Goal: Task Accomplishment & Management: Manage account settings

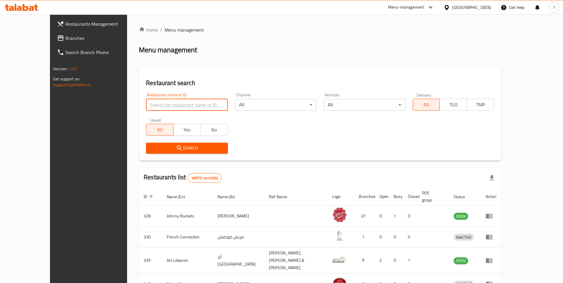
click at [169, 105] on input "search" at bounding box center [187, 105] width 82 height 12
click at [457, 8] on div "United Arab Emirates" at bounding box center [471, 7] width 39 height 6
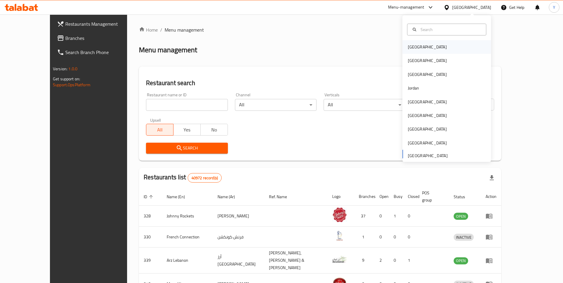
click at [415, 47] on div "[GEOGRAPHIC_DATA]" at bounding box center [427, 47] width 39 height 6
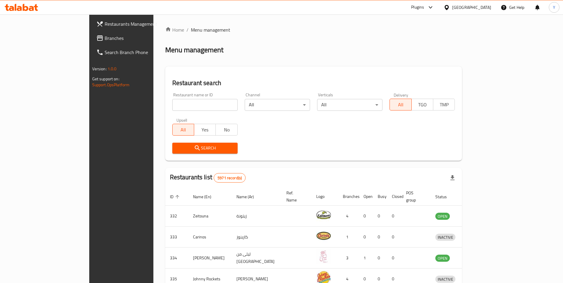
click at [105, 37] on span "Branches" at bounding box center [142, 38] width 74 height 7
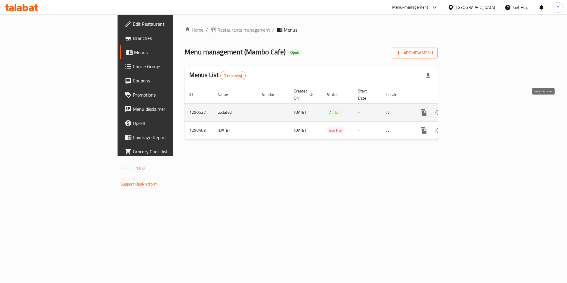
click at [470, 109] on icon "enhanced table" at bounding box center [466, 112] width 7 height 7
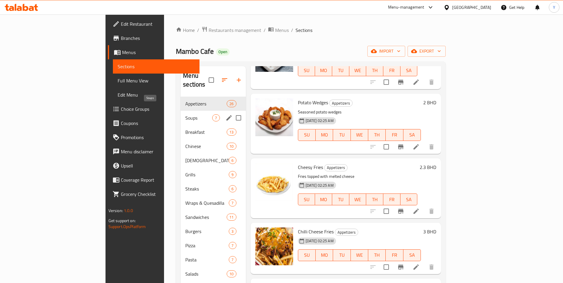
click at [185, 114] on span "Soups" at bounding box center [198, 117] width 27 height 7
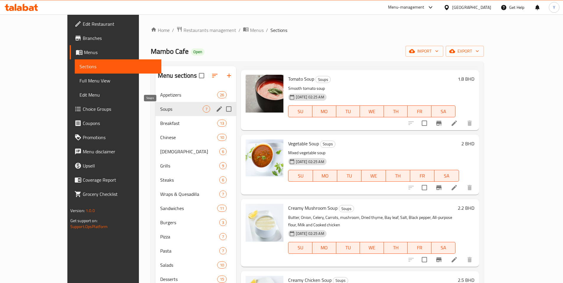
scroll to position [65, 0]
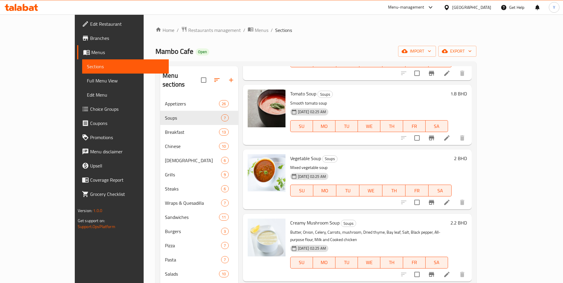
click at [90, 109] on span "Choice Groups" at bounding box center [127, 108] width 74 height 7
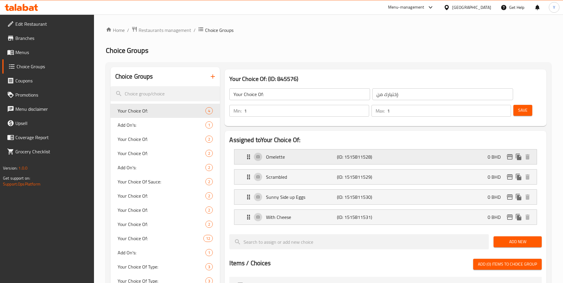
scroll to position [13, 0]
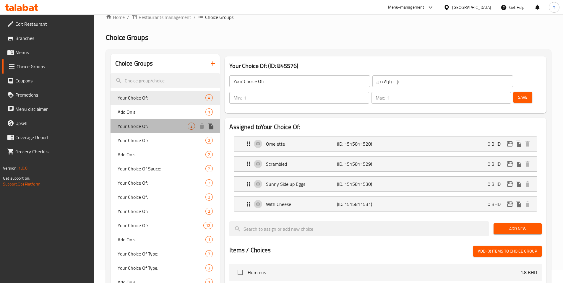
click at [145, 123] on span "Your Choice Of:" at bounding box center [153, 126] width 70 height 7
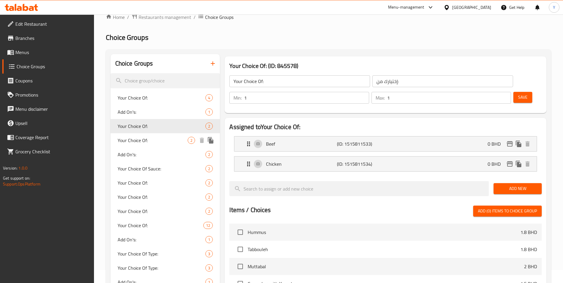
click at [141, 141] on span "Your Choice Of:" at bounding box center [153, 140] width 70 height 7
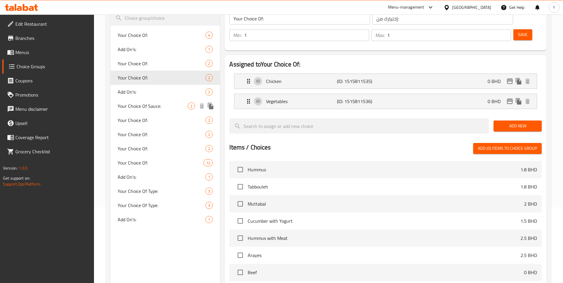
scroll to position [83, 0]
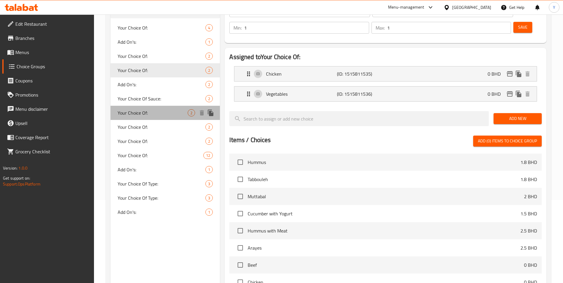
click at [148, 111] on span "Your Choice Of:" at bounding box center [153, 112] width 70 height 7
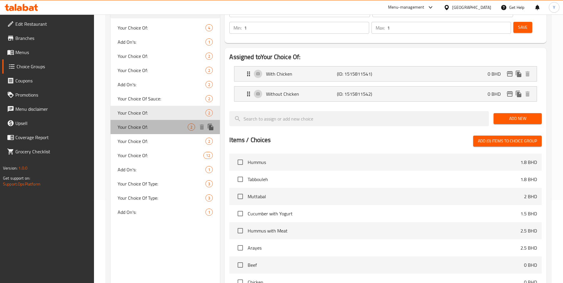
click at [141, 132] on div "Your Choice Of: 2" at bounding box center [165, 127] width 110 height 14
type input "اختيارك من:"
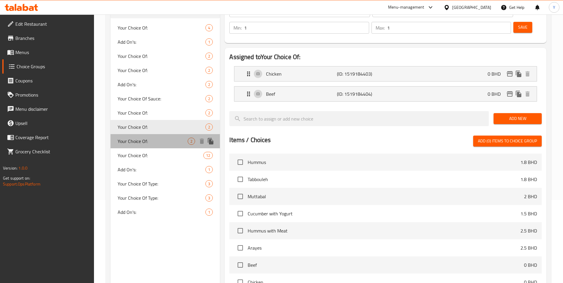
click at [140, 145] on span "Your Choice Of:" at bounding box center [153, 141] width 70 height 7
type input "Your Choice Of:"
type input "إختيارك من:"
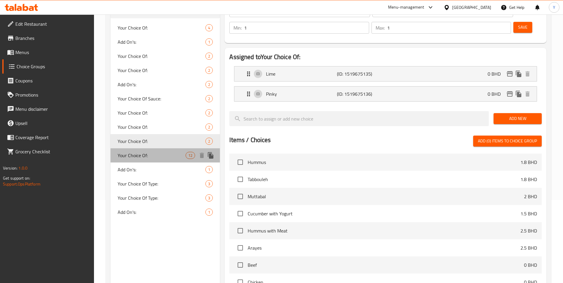
click at [141, 154] on span "Your Choice Of:" at bounding box center [152, 155] width 68 height 7
type input "Your Choice Of:"
type input "اختيارك من:"
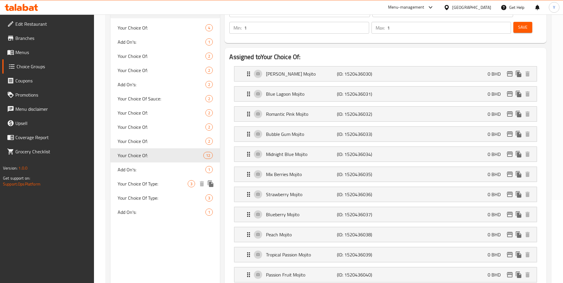
click at [149, 188] on div "Your Choice Of Type: 3" at bounding box center [165, 184] width 110 height 14
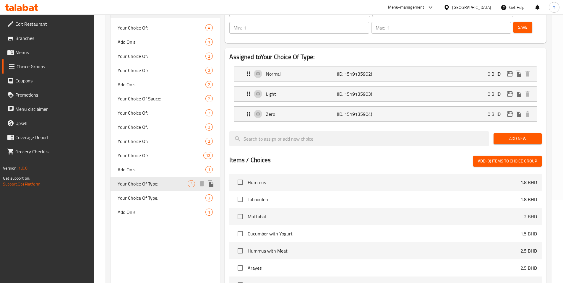
type input "Your Choice Of Type:"
type input "إختيارك من النوع:"
click at [150, 201] on span "Your Choice Of Type:" at bounding box center [153, 197] width 70 height 7
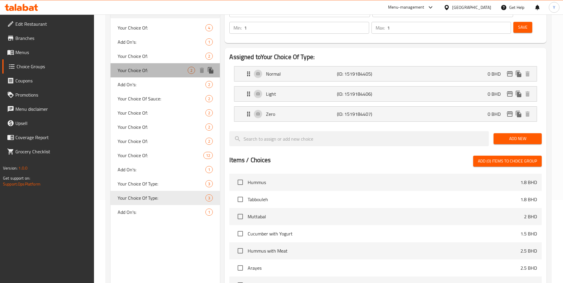
click at [144, 77] on div "Your Choice Of: 2" at bounding box center [165, 70] width 110 height 14
type input "Your Choice Of:"
type input "إختيارك من:"
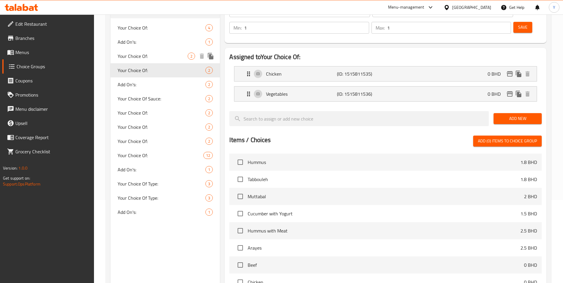
click at [144, 57] on span "Your Choice Of:" at bounding box center [153, 56] width 70 height 7
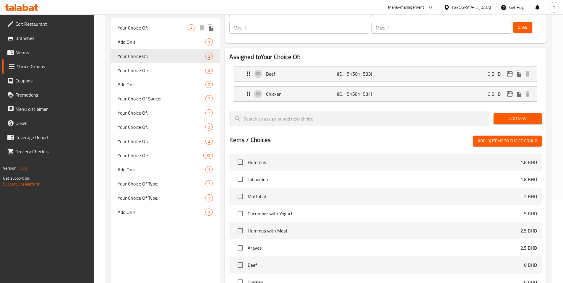
click at [140, 32] on div "Your Choice Of: 4" at bounding box center [165, 28] width 110 height 14
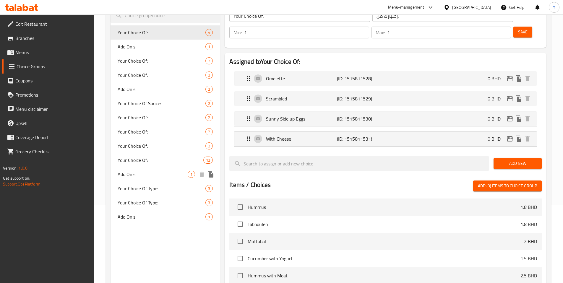
scroll to position [75, 0]
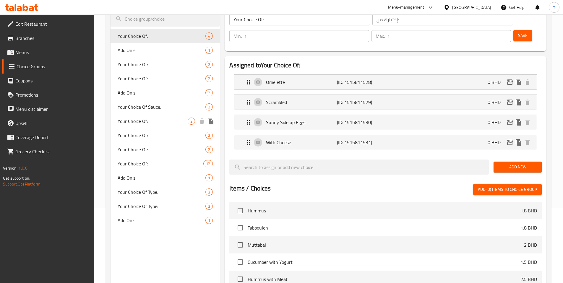
click at [132, 126] on div "Your Choice Of: 2" at bounding box center [165, 121] width 110 height 14
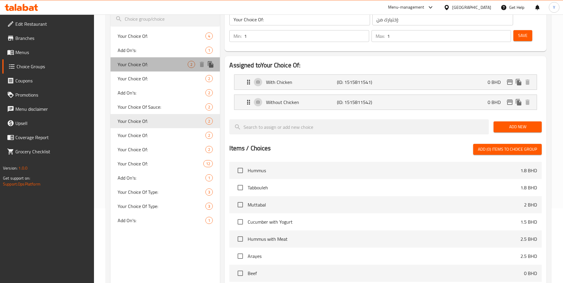
click at [144, 62] on span "Your Choice Of:" at bounding box center [153, 64] width 70 height 7
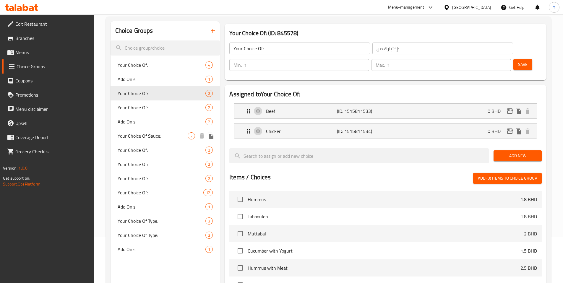
scroll to position [45, 0]
click at [157, 109] on span "Your Choice Of:" at bounding box center [153, 108] width 70 height 7
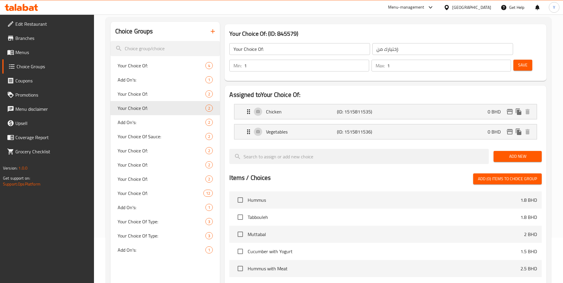
click at [33, 56] on link "Menus" at bounding box center [48, 52] width 92 height 14
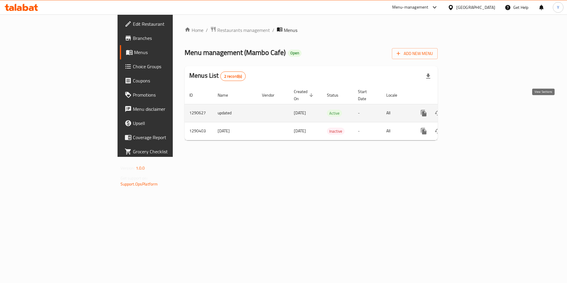
click at [470, 110] on icon "enhanced table" at bounding box center [466, 113] width 7 height 7
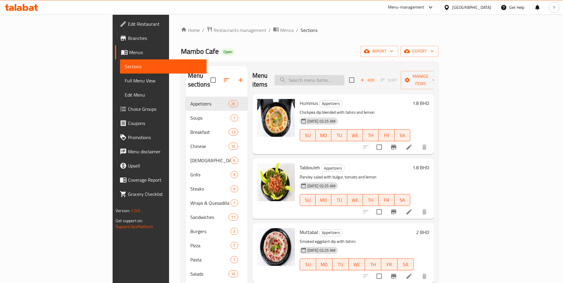
click at [332, 77] on input "search" at bounding box center [309, 80] width 70 height 10
paste input "1524522261, 1524522443, 1524522456, 1524522290"
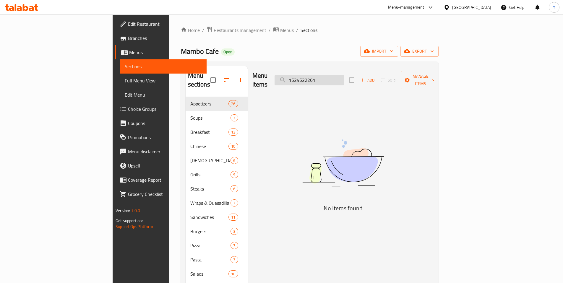
type input "1524522261"
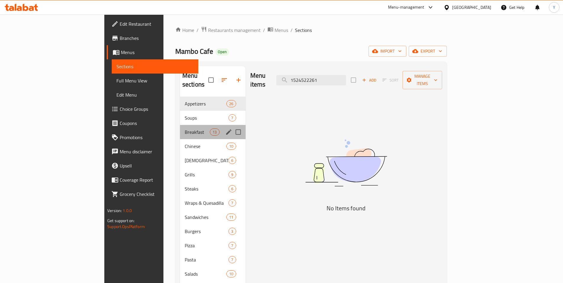
click at [180, 128] on div "Breakfast 13" at bounding box center [213, 132] width 66 height 14
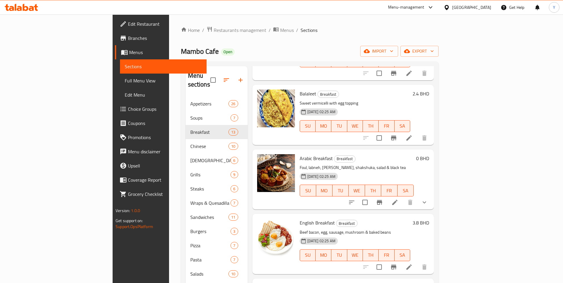
scroll to position [457, 0]
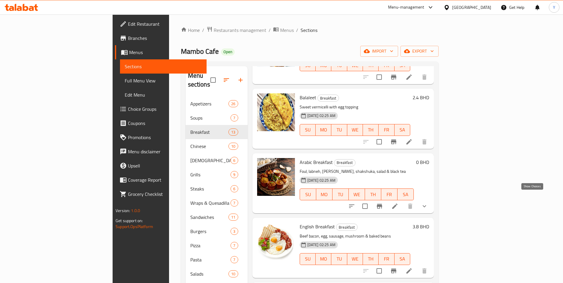
click at [428, 203] on icon "show more" at bounding box center [424, 206] width 7 height 7
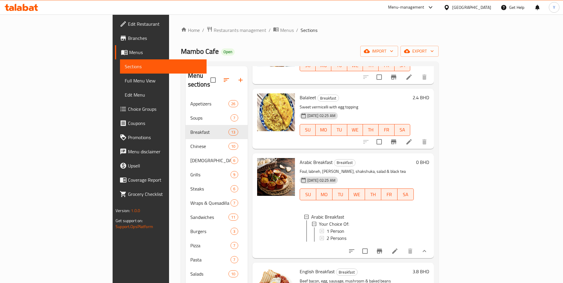
scroll to position [1, 0]
